Goal: Task Accomplishment & Management: Complete application form

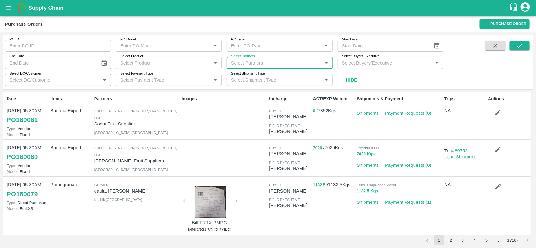
drag, startPoint x: 0, startPoint y: 0, endPoint x: 30, endPoint y: 38, distance: 48.5
click at [30, 38] on div "PO ID PO ID" at bounding box center [55, 43] width 111 height 17
click at [23, 45] on input "PO ID" at bounding box center [58, 46] width 106 height 12
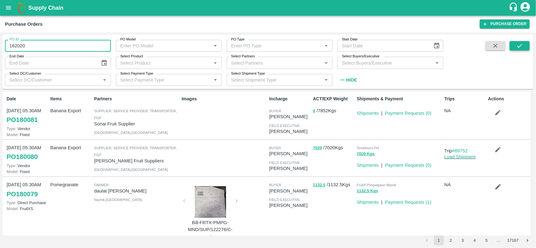
type input "162020"
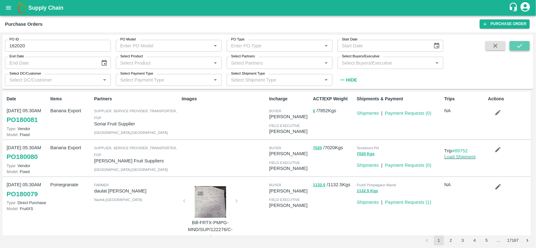
click at [518, 43] on icon "submit" at bounding box center [519, 45] width 7 height 7
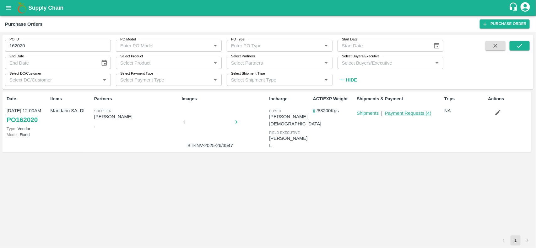
click at [413, 112] on link "Payment Requests ( 4 )" at bounding box center [408, 113] width 46 height 5
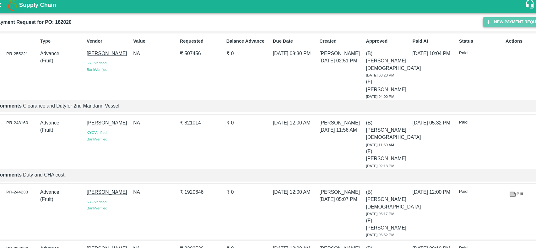
click at [484, 25] on button "New Payment Request" at bounding box center [498, 23] width 61 height 9
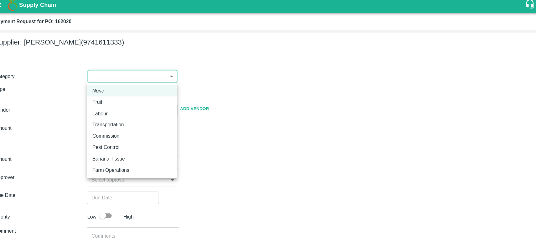
click at [112, 77] on body "Supply Chain Payment Request for PO: 162020 Supplier: [PERSON_NAME] (9741611333…" at bounding box center [268, 124] width 536 height 248
click at [106, 98] on p "Fruit" at bounding box center [102, 100] width 9 height 7
type input "1"
type input "[PERSON_NAME] - 9741611333(Supplier)"
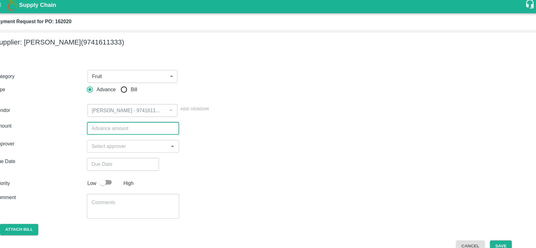
click at [112, 123] on input "number" at bounding box center [137, 125] width 88 height 12
type input "3500000"
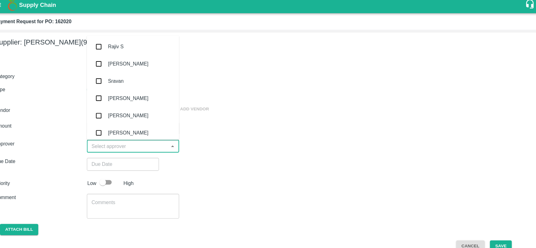
click at [121, 143] on input "input" at bounding box center [130, 142] width 73 height 8
type input "nee"
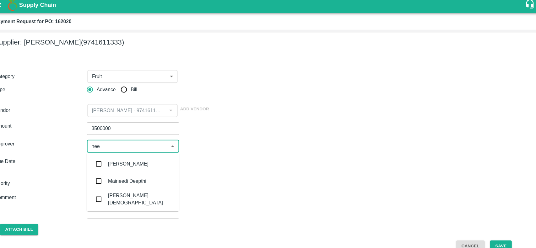
click at [109, 190] on input "checkbox" at bounding box center [104, 192] width 13 height 13
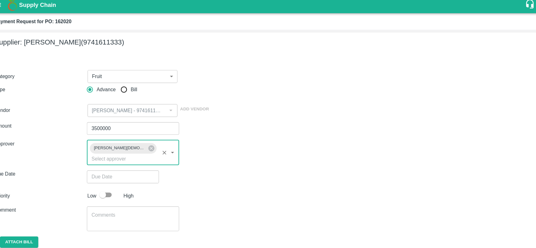
type input "DD/MM/YYYY hh:mm aa"
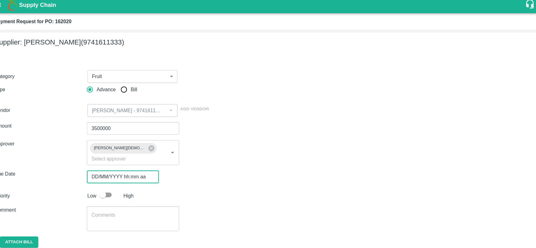
click at [126, 166] on input "DD/MM/YYYY hh:mm aa" at bounding box center [125, 171] width 64 height 12
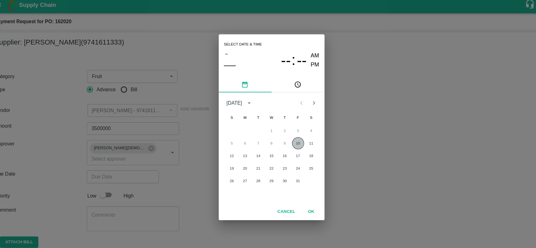
click at [295, 139] on button "10" at bounding box center [292, 139] width 11 height 11
type input "[DATE] 12:00 AM"
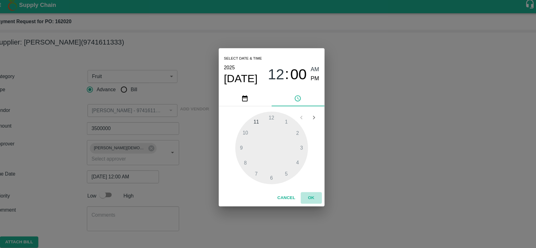
click at [306, 193] on button "OK" at bounding box center [306, 191] width 20 height 11
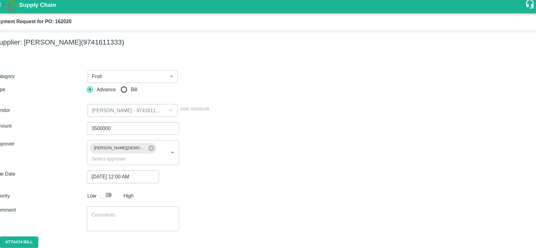
click at [109, 182] on input "checkbox" at bounding box center [108, 188] width 36 height 12
checkbox input "true"
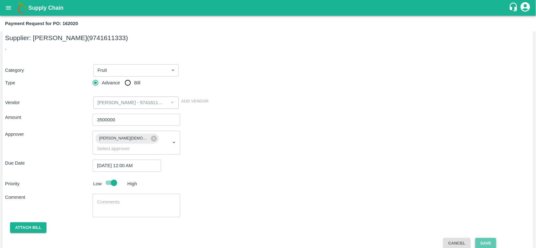
click at [479, 238] on button "Save" at bounding box center [485, 243] width 21 height 11
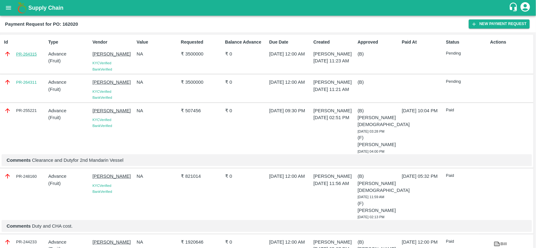
click at [35, 54] on link "PR-264315" at bounding box center [26, 54] width 21 height 6
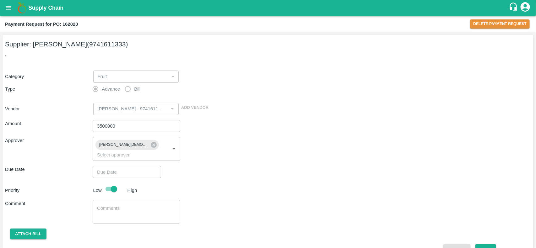
type input "[DATE] 12:00 AM"
click at [485, 21] on button "Delete Payment Request" at bounding box center [500, 23] width 60 height 9
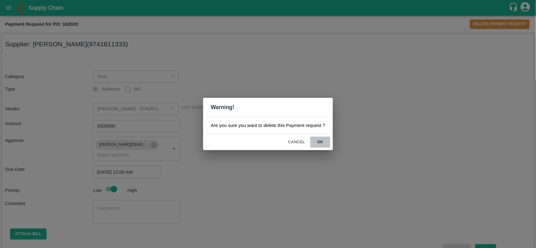
click at [321, 145] on button "ok" at bounding box center [320, 142] width 20 height 11
click at [322, 146] on button "ok" at bounding box center [320, 142] width 20 height 11
click at [321, 144] on button "ok" at bounding box center [320, 142] width 20 height 11
click at [253, 182] on div "Warning! Are you sure you want to delete this Payment request ? Cancel ok" at bounding box center [268, 124] width 536 height 248
